Goal: Task Accomplishment & Management: Manage account settings

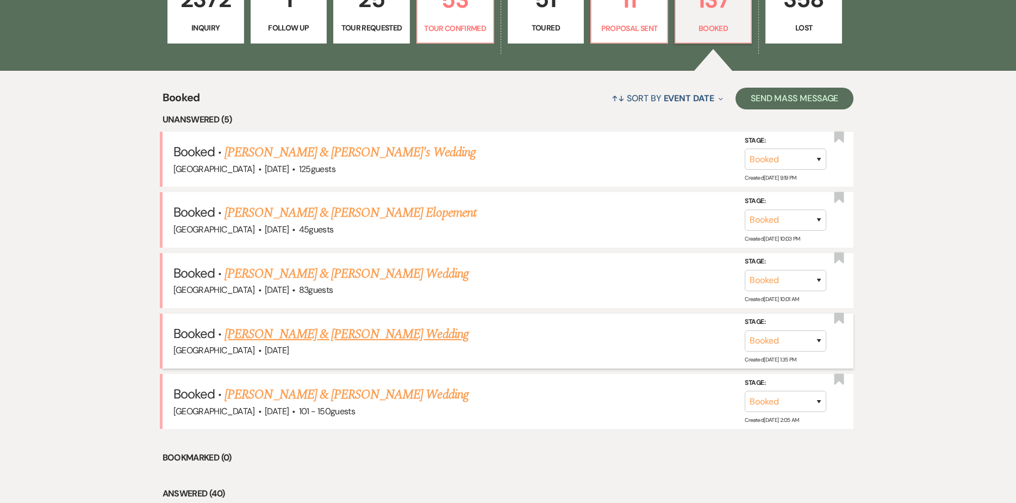
scroll to position [449, 0]
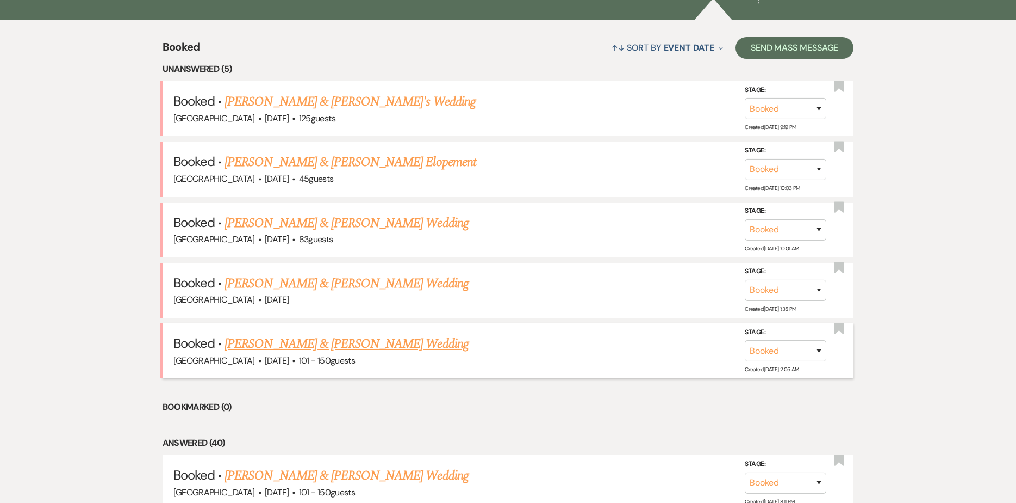
click at [381, 334] on link "[PERSON_NAME] & [PERSON_NAME] Wedding" at bounding box center [347, 344] width 244 height 20
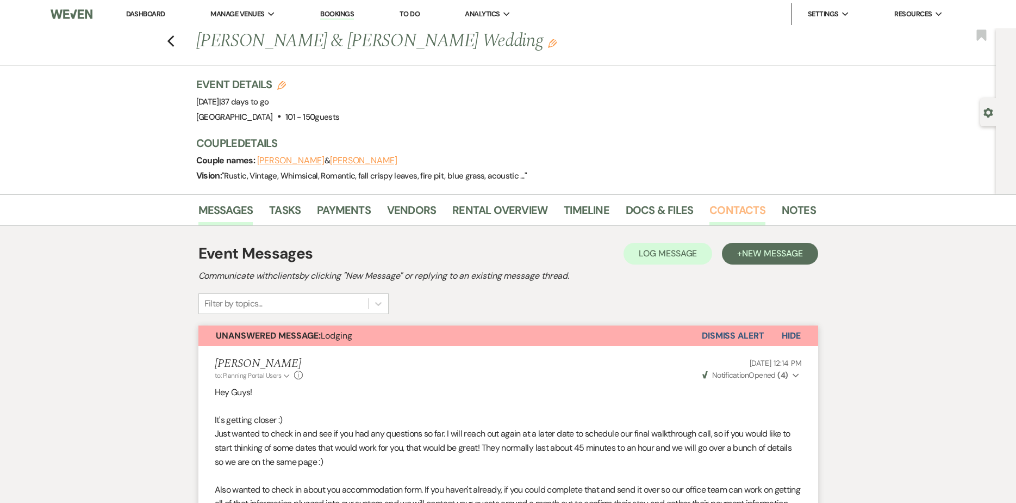
click at [710, 209] on link "Contacts" at bounding box center [738, 213] width 56 height 24
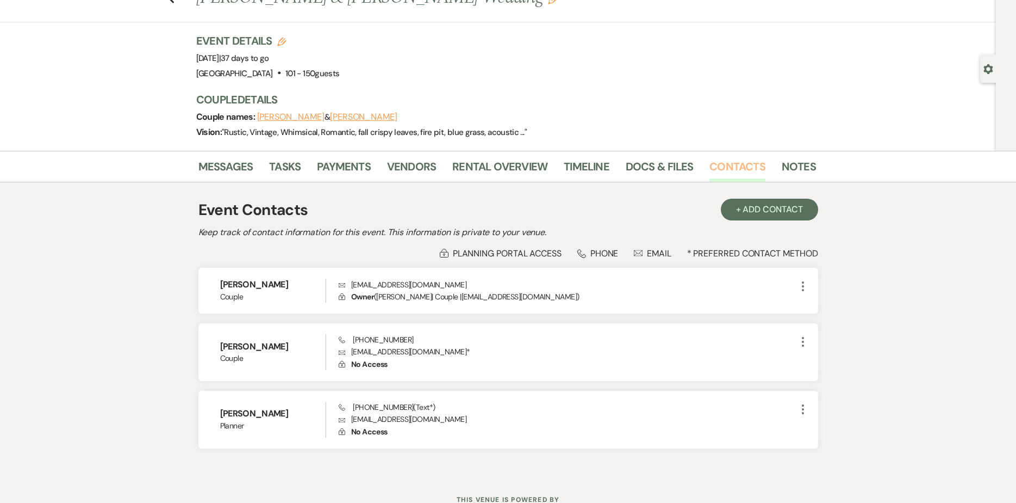
scroll to position [85, 0]
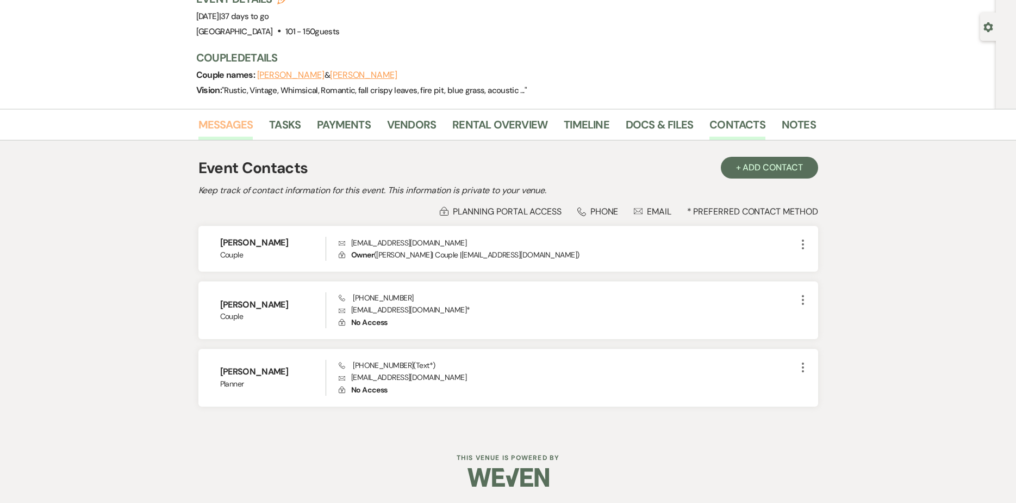
click at [241, 127] on link "Messages" at bounding box center [226, 128] width 55 height 24
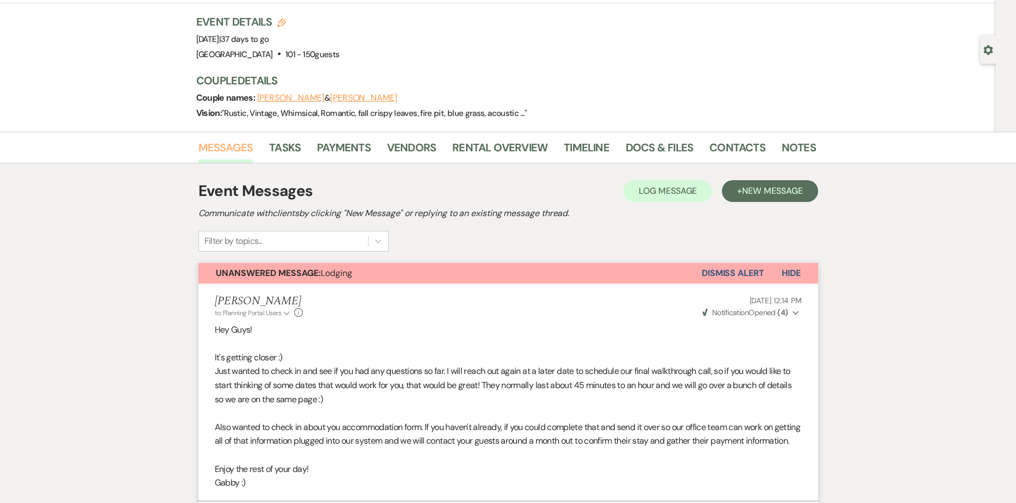
scroll to position [14, 0]
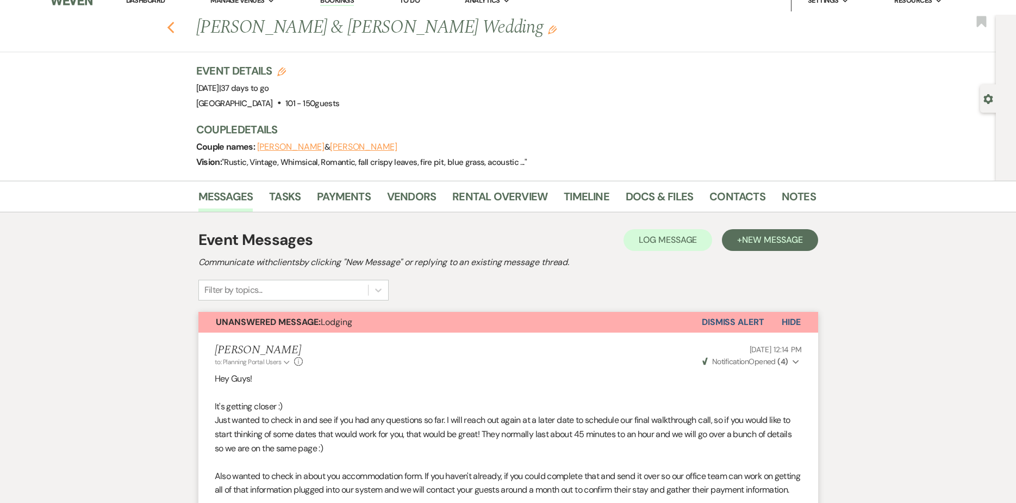
click at [175, 28] on icon "Previous" at bounding box center [171, 27] width 8 height 13
select select "7"
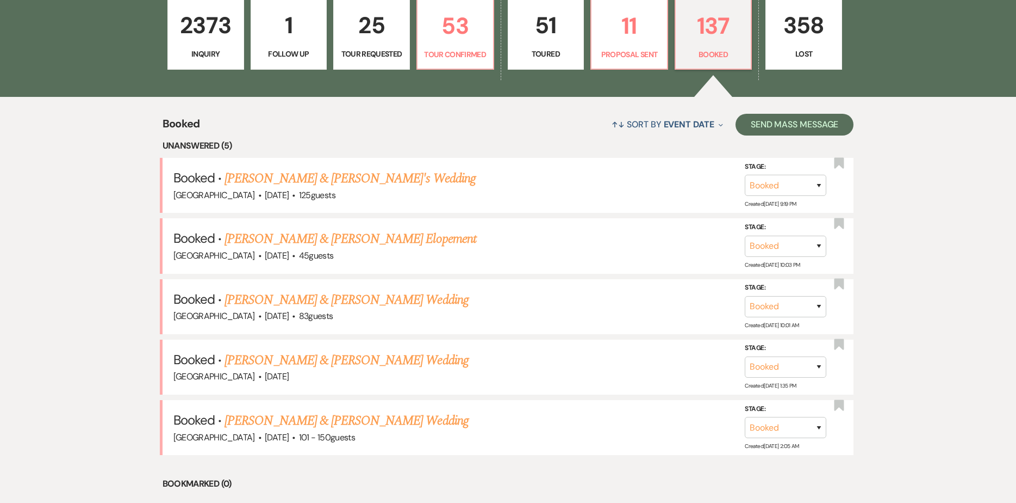
scroll to position [394, 0]
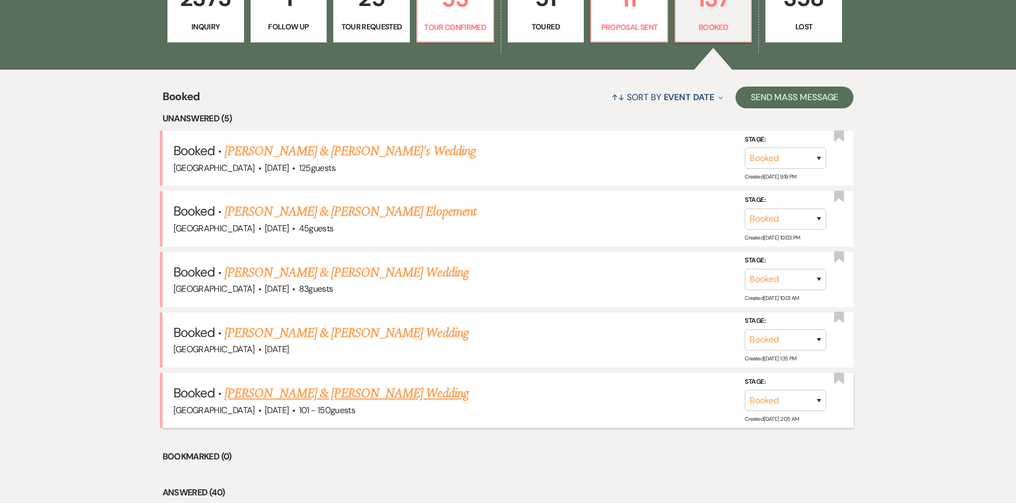
click at [336, 383] on link "[PERSON_NAME] & [PERSON_NAME] Wedding" at bounding box center [347, 393] width 244 height 20
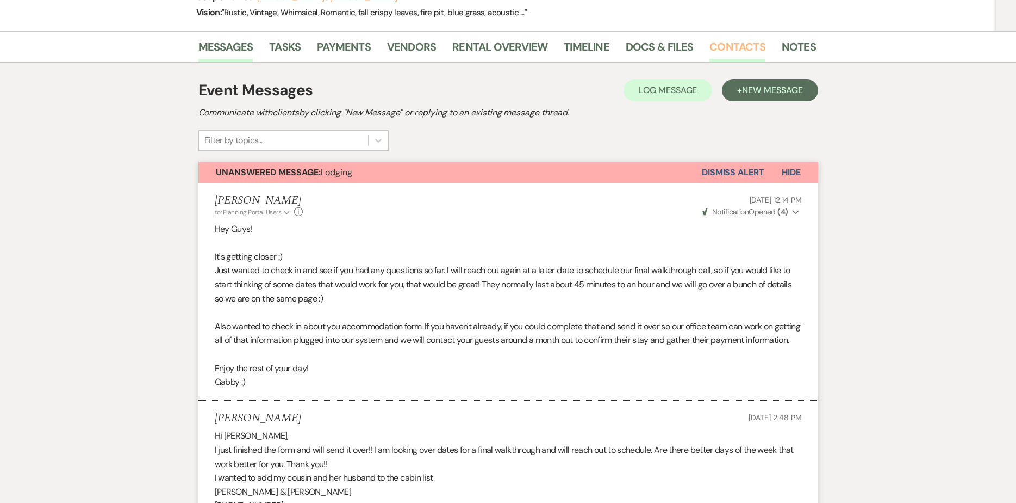
click at [725, 49] on link "Contacts" at bounding box center [738, 50] width 56 height 24
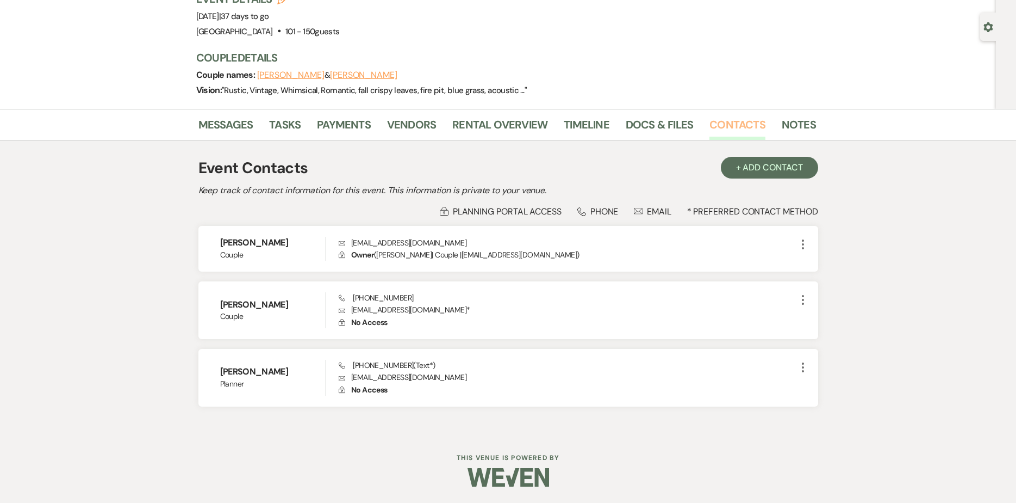
scroll to position [85, 0]
select select "7"
